Goal: Find contact information: Find contact information

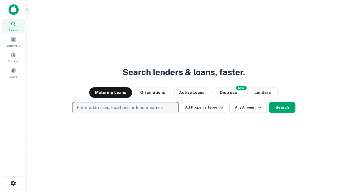
click at [125, 108] on p "Enter addresses, locations or lender names" at bounding box center [120, 107] width 86 height 6
type input "**********"
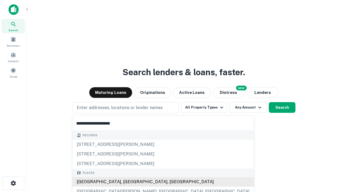
click at [127, 182] on div "Santa Monica, CA, USA" at bounding box center [162, 182] width 181 height 10
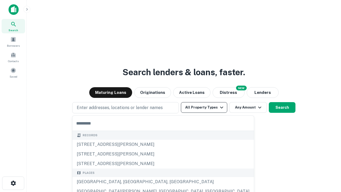
click at [204, 107] on button "All Property Types" at bounding box center [204, 107] width 46 height 11
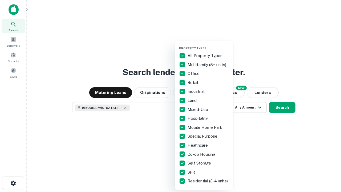
click at [208, 45] on button "button" at bounding box center [208, 45] width 59 height 0
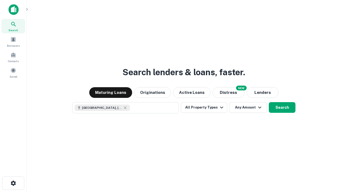
scroll to position [9, 0]
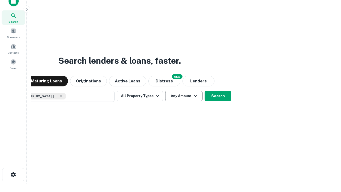
click at [165, 91] on button "Any Amount" at bounding box center [183, 96] width 37 height 11
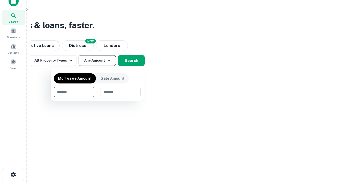
type input "*******"
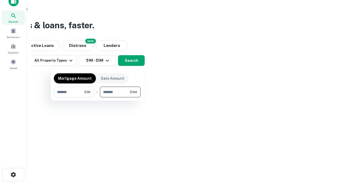
type input "*******"
click at [97, 97] on button "button" at bounding box center [97, 97] width 87 height 0
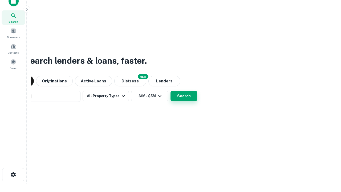
click at [171, 91] on button "Search" at bounding box center [184, 96] width 27 height 11
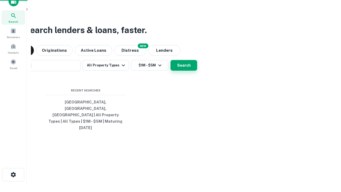
scroll to position [14, 151]
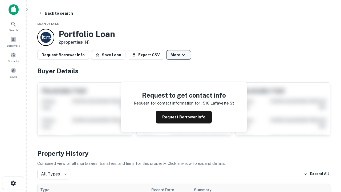
click at [179, 55] on button "More" at bounding box center [178, 55] width 25 height 10
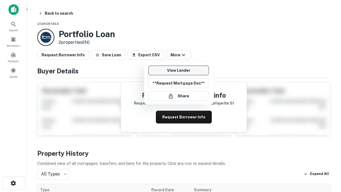
click at [179, 70] on link "View Lender" at bounding box center [178, 71] width 60 height 10
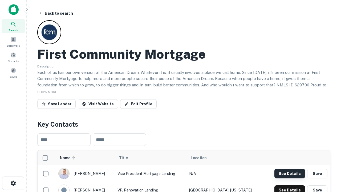
click at [290, 173] on button "See Details" at bounding box center [290, 174] width 31 height 10
click at [13, 183] on icon "button" at bounding box center [13, 183] width 6 height 6
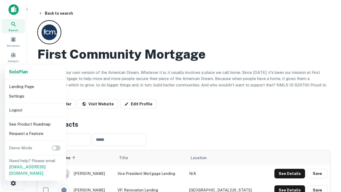
click at [35, 110] on li "Logout" at bounding box center [35, 110] width 57 height 10
